Goal: Navigation & Orientation: Find specific page/section

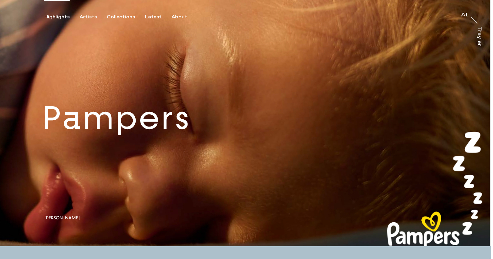
click at [178, 97] on link at bounding box center [245, 123] width 491 height 246
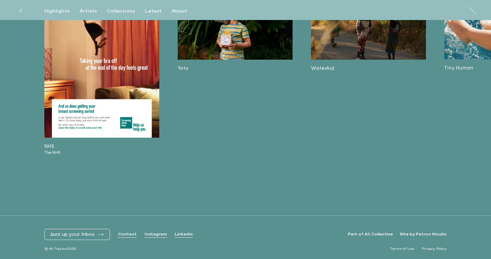
scroll to position [2391, 0]
drag, startPoint x: 313, startPoint y: 126, endPoint x: 399, endPoint y: 1, distance: 151.8
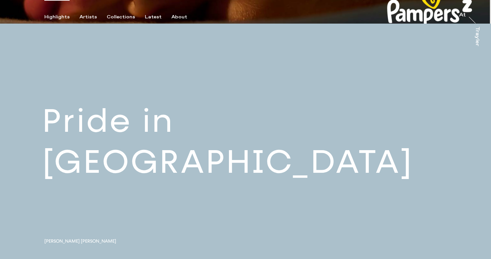
scroll to position [266, 0]
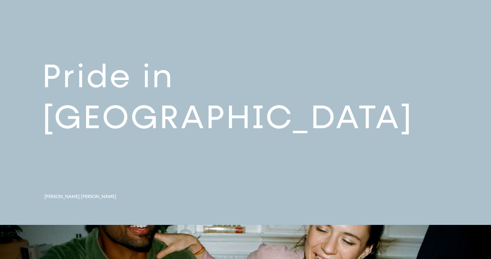
click at [243, 103] on link at bounding box center [245, 102] width 491 height 246
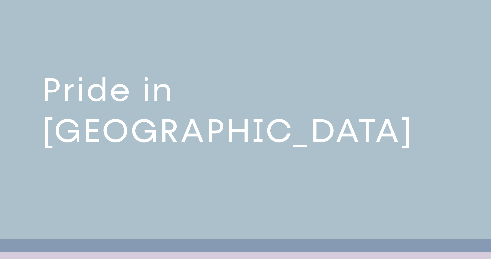
scroll to position [246, 0]
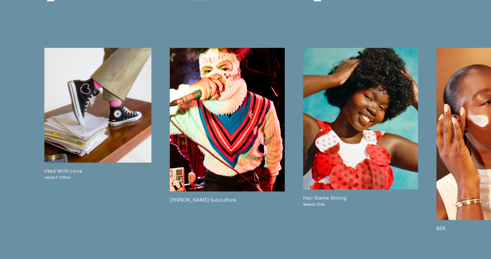
scroll to position [0, 1611]
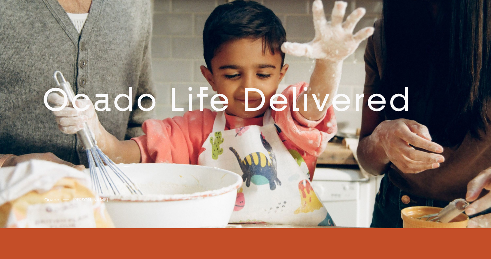
scroll to position [511, 0]
click at [208, 114] on link at bounding box center [245, 105] width 491 height 246
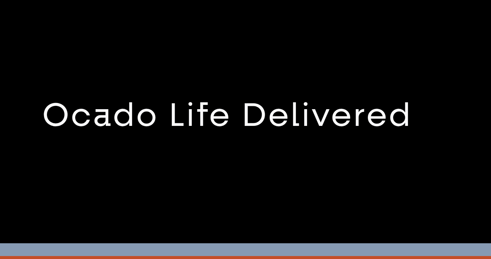
scroll to position [493, 0]
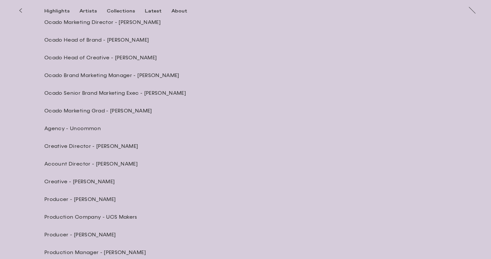
scroll to position [1736, 0]
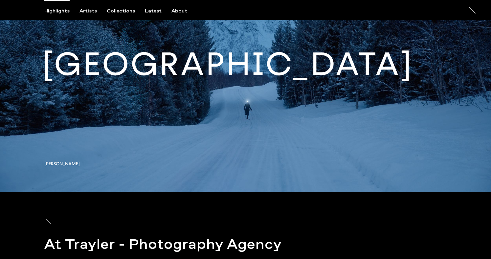
scroll to position [2204, 0]
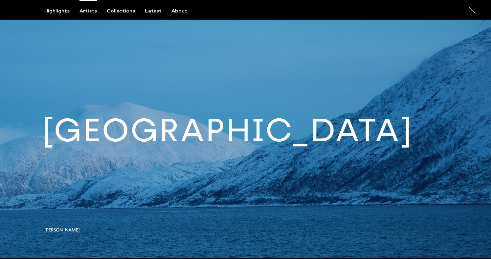
click at [84, 9] on div "Artists" at bounding box center [87, 11] width 17 height 6
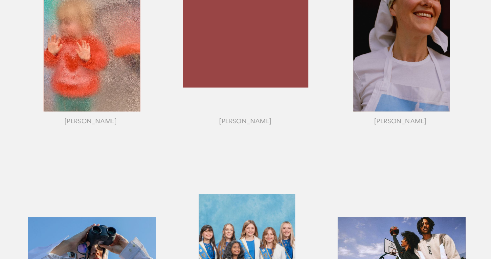
scroll to position [601, 0]
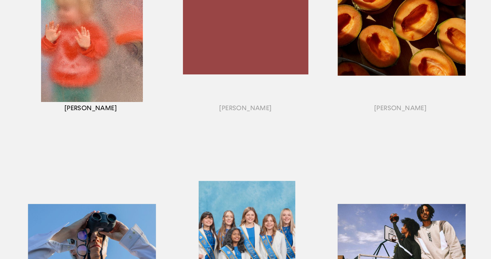
click at [109, 67] on div "button" at bounding box center [90, 39] width 155 height 205
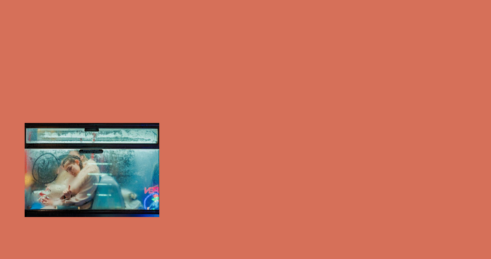
scroll to position [467, 0]
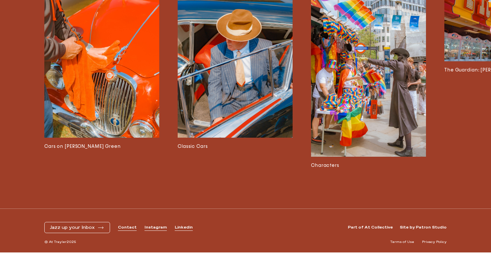
scroll to position [1715, 0]
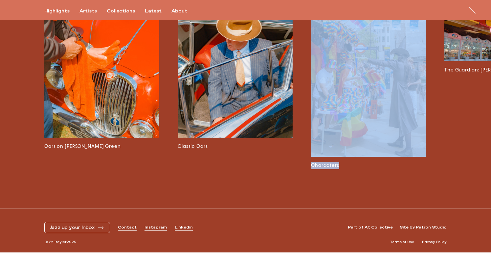
drag, startPoint x: 279, startPoint y: 188, endPoint x: 349, endPoint y: 189, distance: 69.6
click at [349, 189] on div "Josh Edgoose Website joshedgoose.com Instagram https://www.instagram.com/spicy.…" at bounding box center [245, 68] width 491 height 281
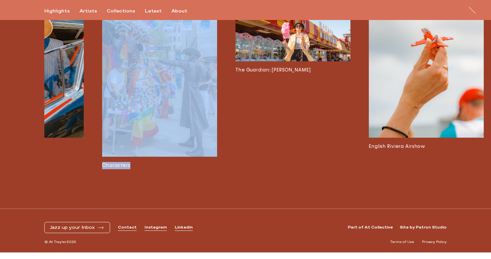
scroll to position [0, 208]
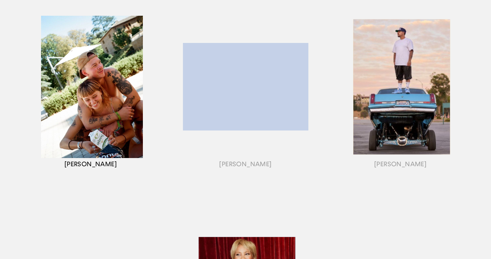
scroll to position [111, 0]
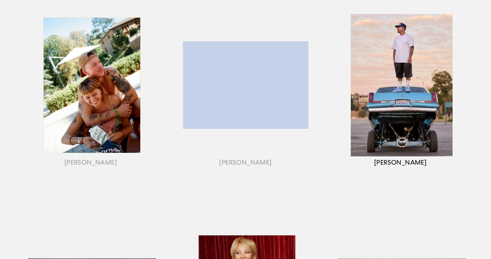
click at [384, 132] on div "button" at bounding box center [400, 93] width 155 height 205
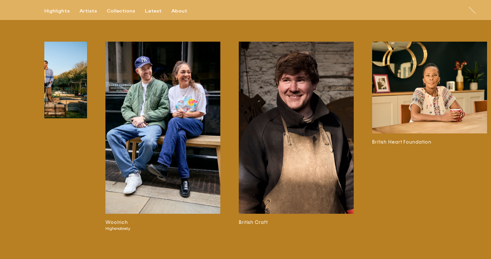
scroll to position [0, 1404]
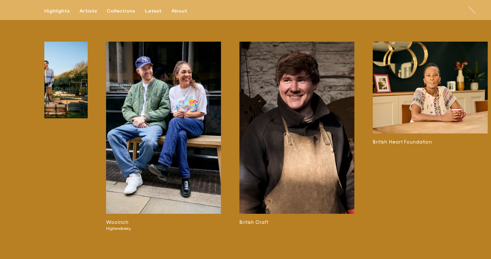
click at [287, 139] on img at bounding box center [296, 128] width 115 height 172
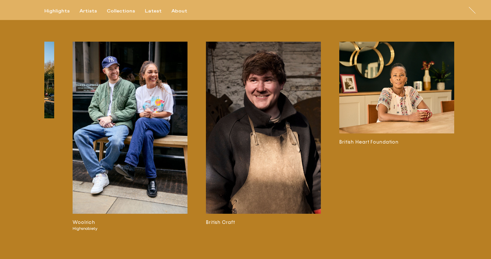
click at [386, 96] on img at bounding box center [396, 88] width 115 height 92
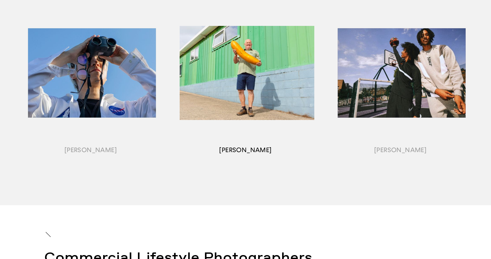
scroll to position [727, 0]
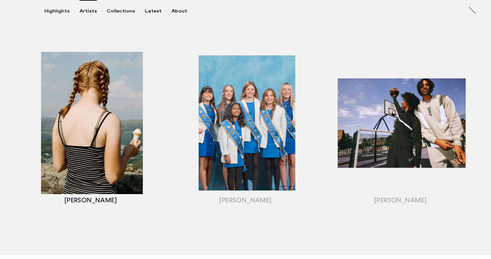
click at [98, 103] on div "button" at bounding box center [90, 131] width 155 height 205
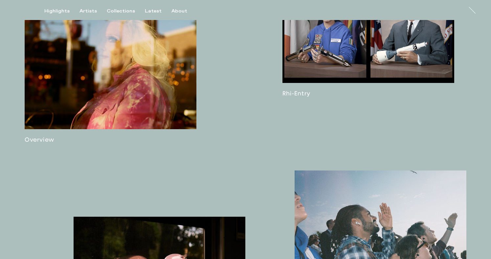
scroll to position [527, 0]
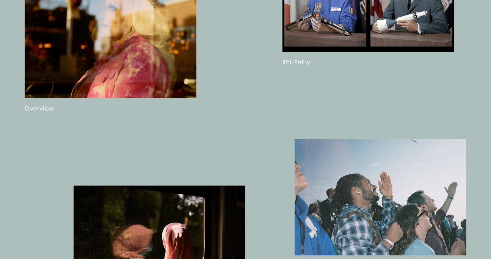
click at [109, 91] on link at bounding box center [111, 35] width 172 height 154
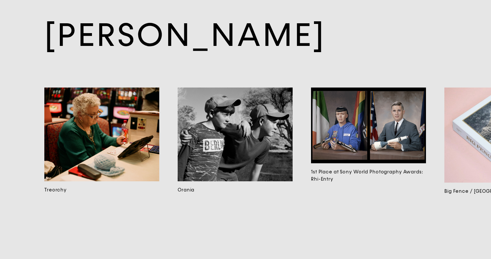
scroll to position [2801, 0]
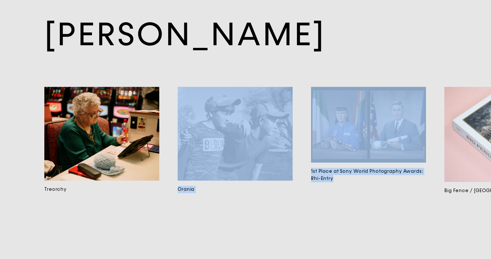
drag, startPoint x: 435, startPoint y: 143, endPoint x: 197, endPoint y: 144, distance: 238.2
click at [197, 144] on div "Treorchy Orania 1st Place at Sony World Photography Awards: Rhi-Entry Big Fence…" at bounding box center [276, 184] width 465 height 195
click at [101, 133] on img at bounding box center [101, 134] width 115 height 94
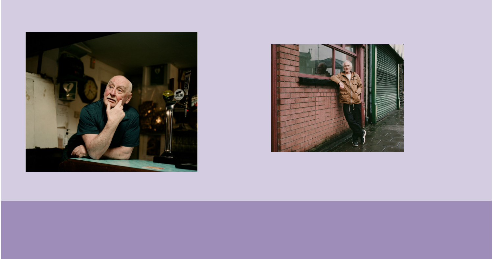
scroll to position [2000, 0]
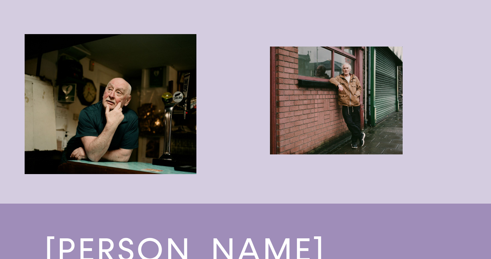
click at [349, 100] on img "button" at bounding box center [336, 101] width 133 height 108
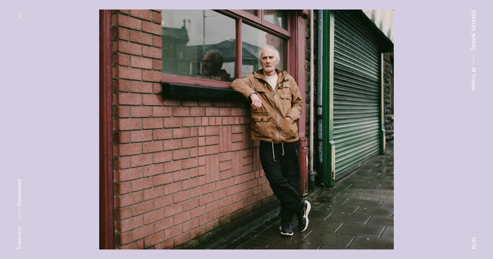
click at [18, 11] on button "button" at bounding box center [20, 16] width 14 height 14
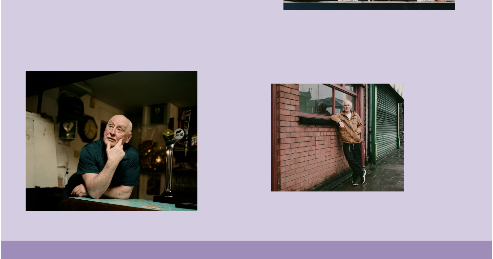
scroll to position [1965, 0]
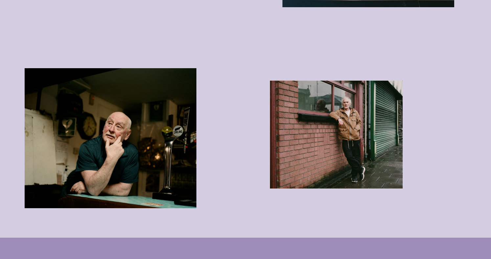
click at [165, 132] on img "button" at bounding box center [111, 138] width 172 height 140
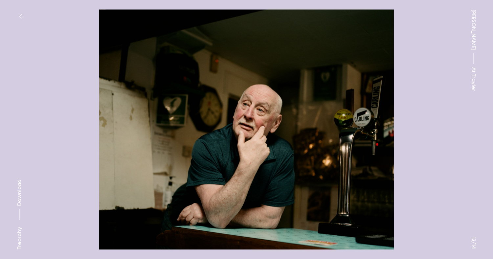
click at [18, 12] on button "button" at bounding box center [20, 16] width 14 height 14
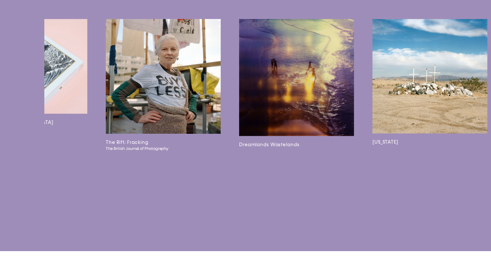
scroll to position [0, 339]
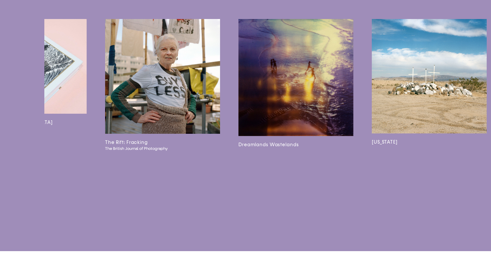
click at [161, 101] on img at bounding box center [162, 76] width 115 height 115
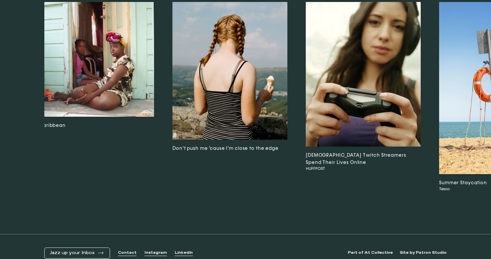
scroll to position [0, 1069]
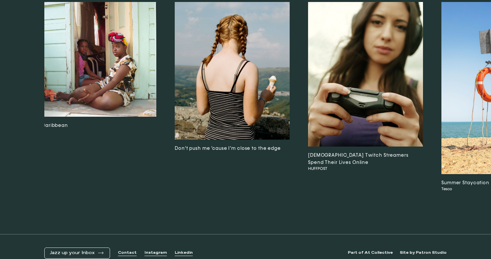
click at [278, 109] on img at bounding box center [232, 71] width 115 height 138
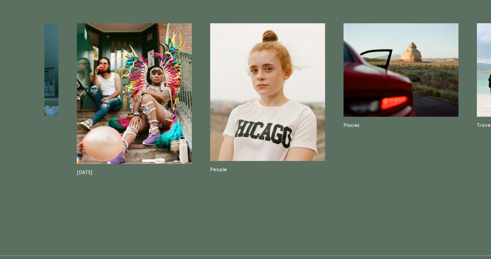
scroll to position [0, 1742]
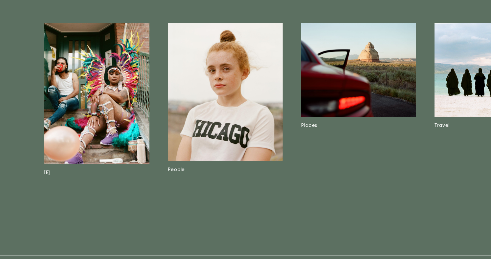
click at [272, 69] on img at bounding box center [225, 92] width 115 height 138
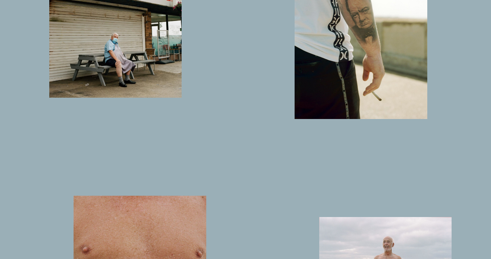
scroll to position [3589, 0]
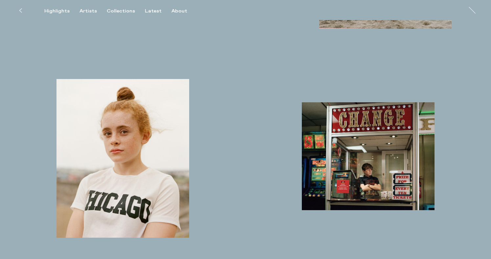
click at [394, 146] on img "button" at bounding box center [368, 156] width 133 height 108
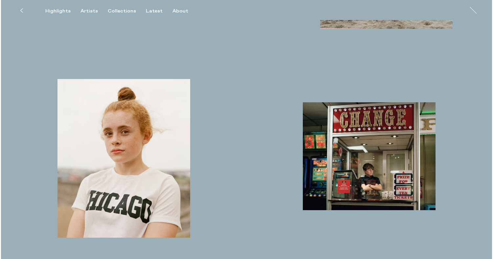
scroll to position [3931, 0]
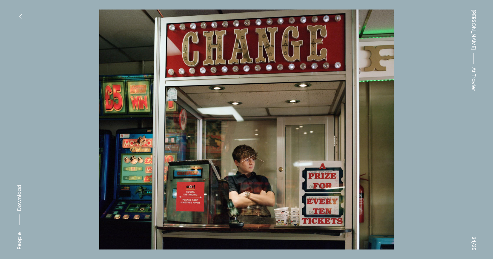
click at [66, 88] on button at bounding box center [123, 65] width 246 height 130
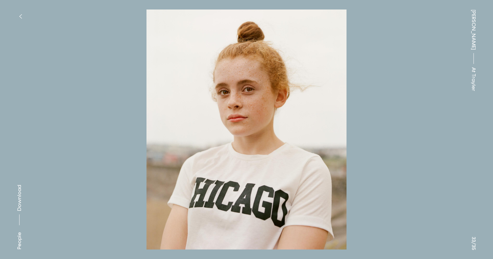
click at [73, 78] on button at bounding box center [123, 65] width 246 height 130
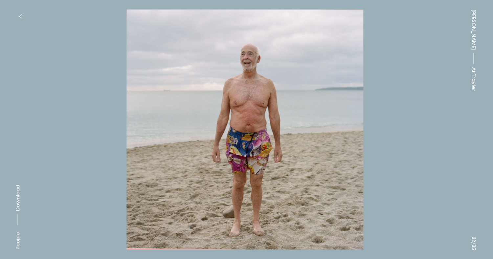
click at [73, 78] on button at bounding box center [123, 65] width 246 height 130
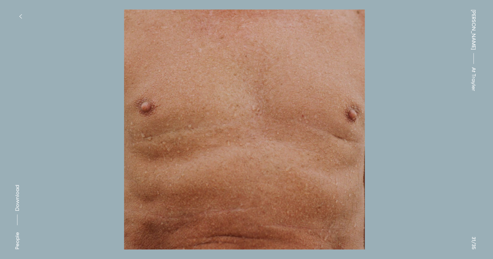
click at [73, 78] on button at bounding box center [123, 65] width 246 height 130
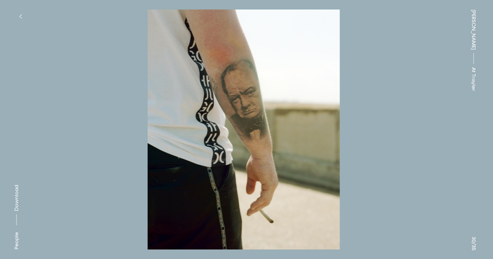
click at [73, 78] on button at bounding box center [123, 65] width 246 height 130
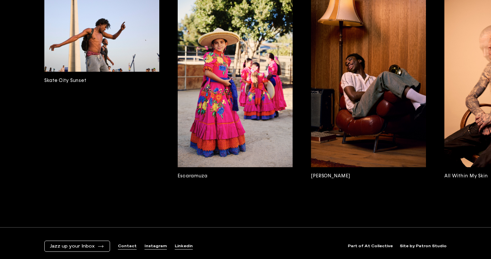
scroll to position [3856, 0]
